Goal: Find specific page/section: Find specific page/section

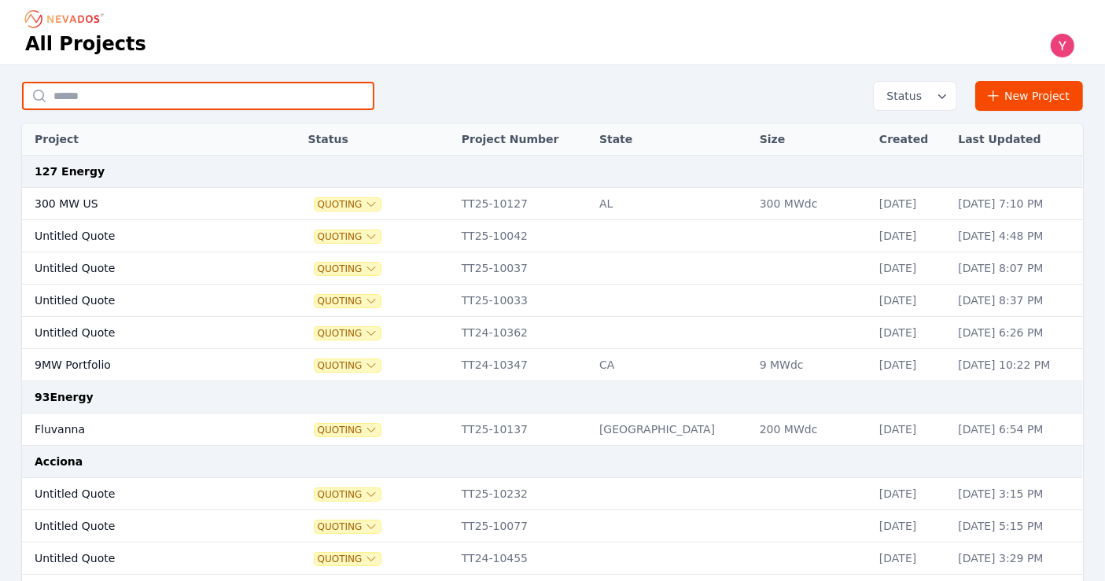
click at [226, 99] on input "text" at bounding box center [198, 96] width 352 height 28
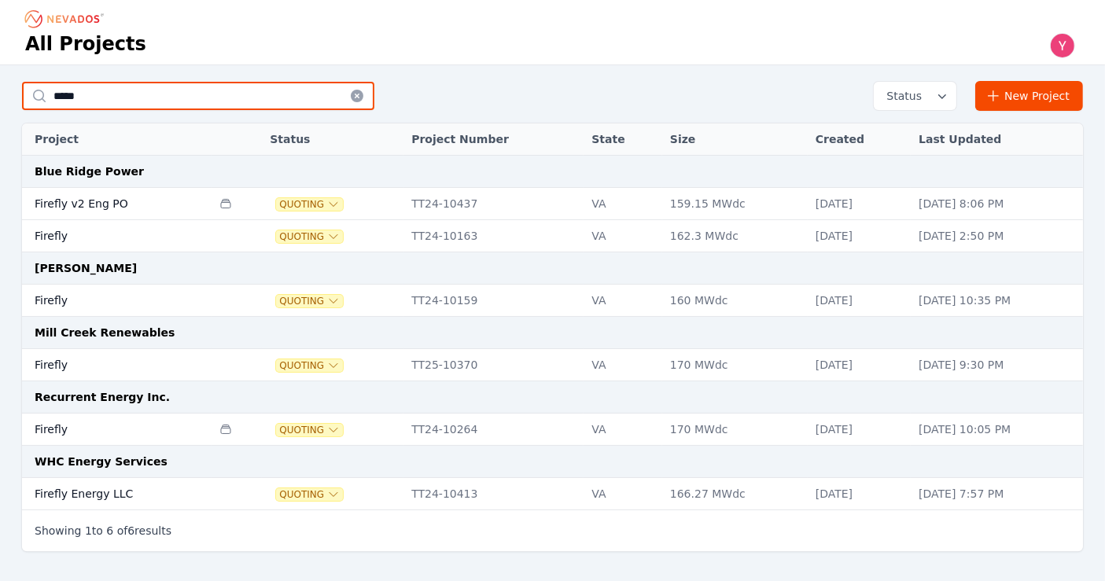
type input "*****"
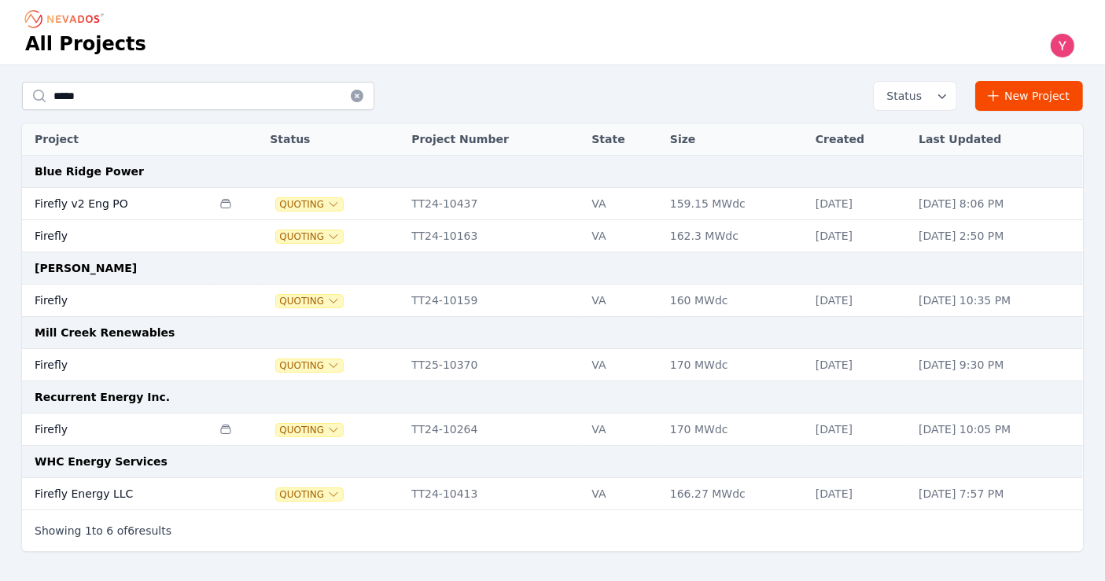
click at [138, 371] on td "Firefly" at bounding box center [117, 365] width 190 height 32
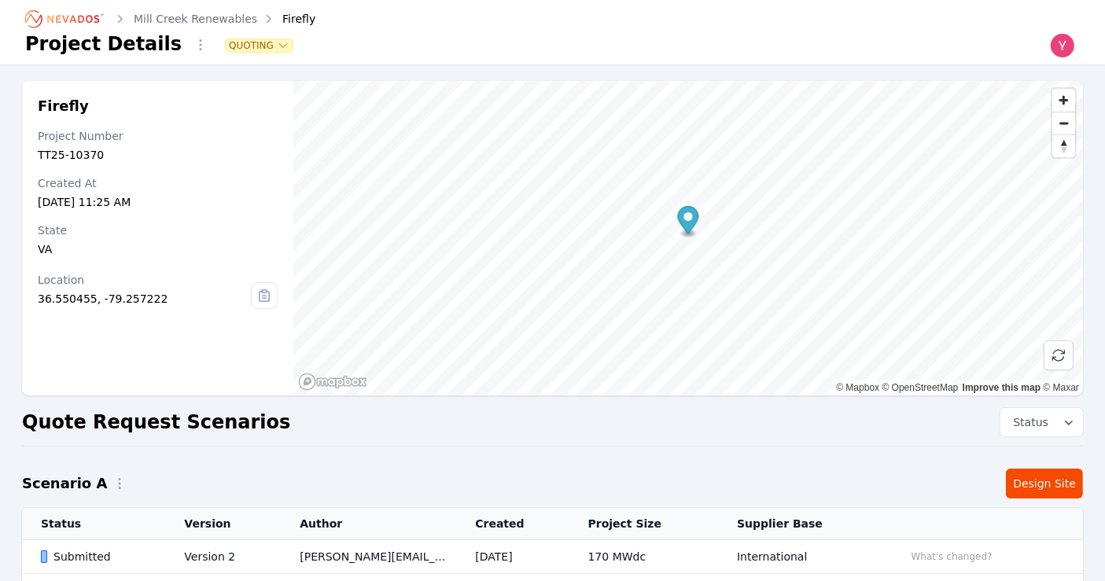
click at [212, 540] on td "Version 2" at bounding box center [223, 557] width 116 height 34
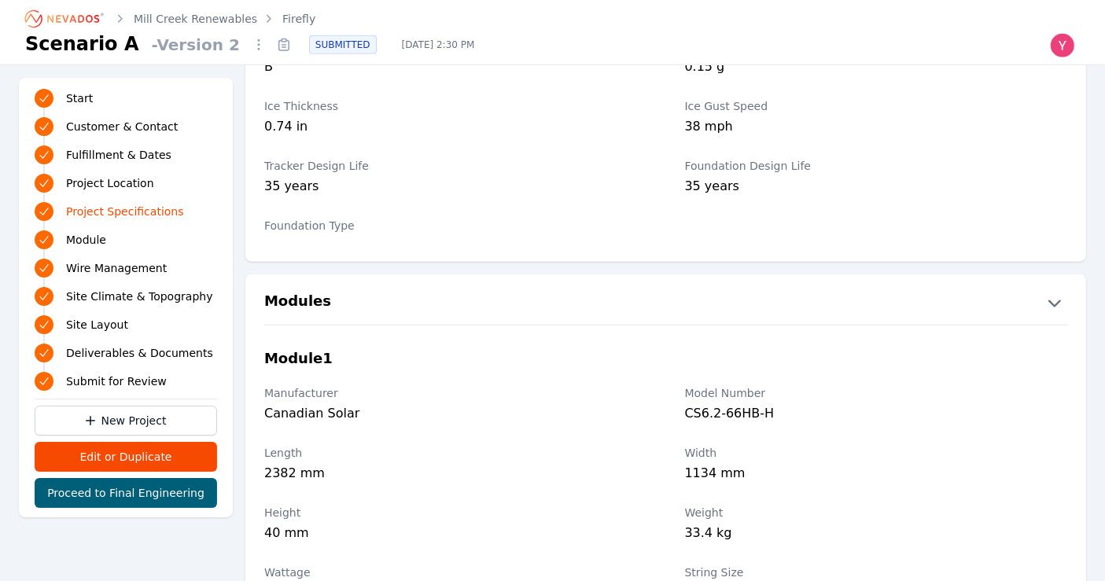
scroll to position [1524, 0]
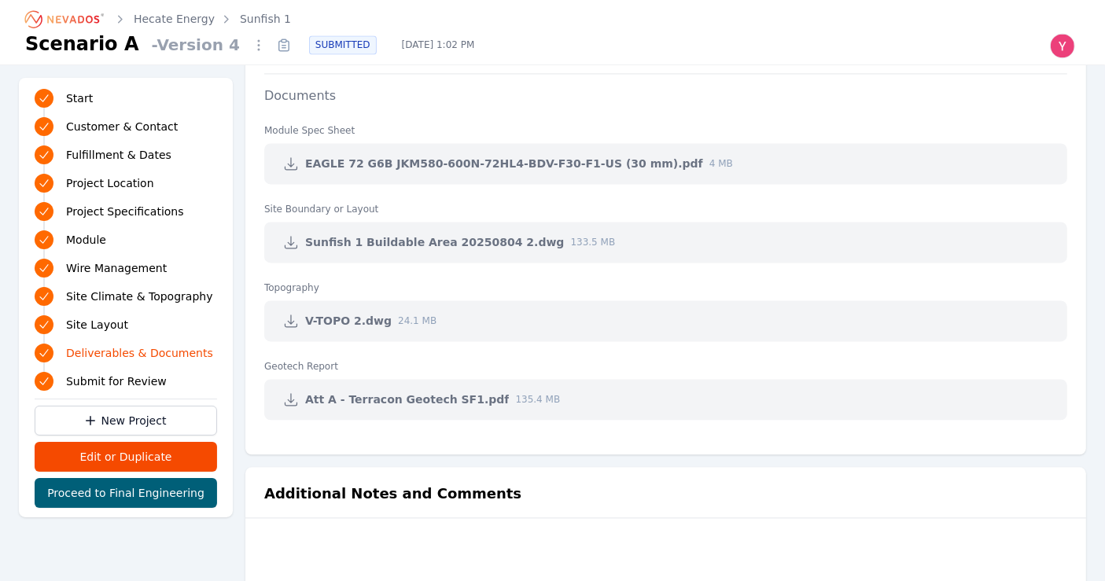
scroll to position [3227, 0]
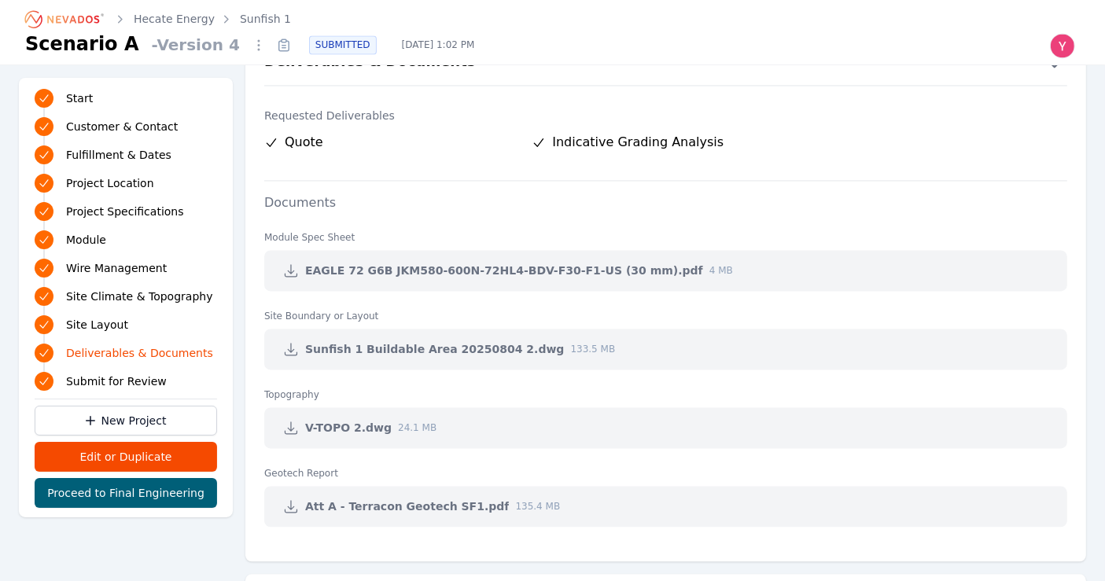
click at [293, 335] on link at bounding box center [291, 349] width 28 height 28
drag, startPoint x: 802, startPoint y: 576, endPoint x: 802, endPoint y: 604, distance: 28.3
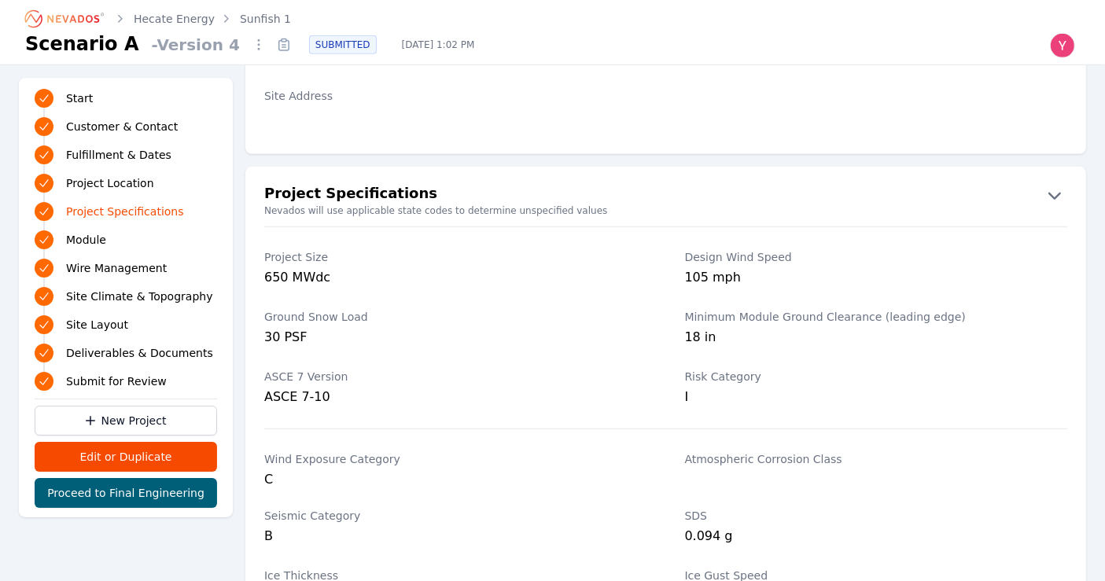
scroll to position [1039, 0]
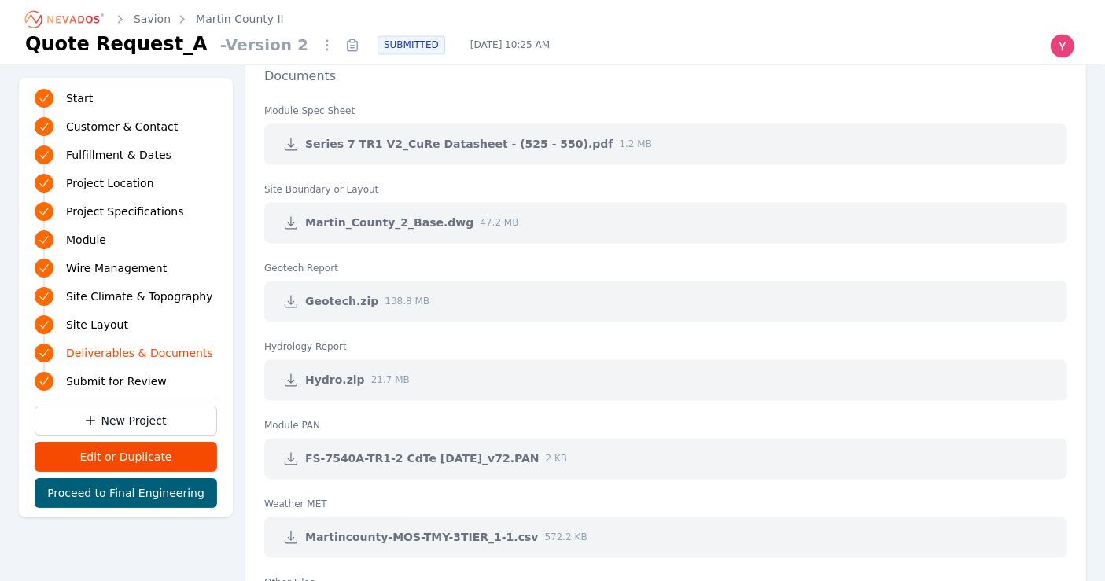
scroll to position [3251, 0]
click at [294, 221] on icon at bounding box center [292, 222] width 12 height 12
